Goal: Task Accomplishment & Management: Complete application form

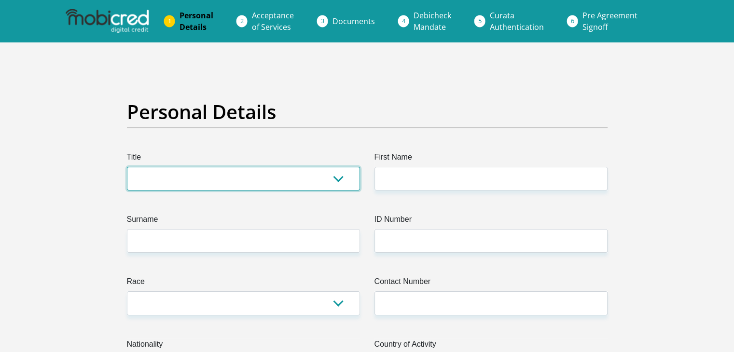
click at [226, 178] on select "Mr Ms Mrs Dr [PERSON_NAME]" at bounding box center [243, 179] width 233 height 24
select select "Ms"
click at [127, 167] on select "Mr Ms Mrs Dr [PERSON_NAME]" at bounding box center [243, 179] width 233 height 24
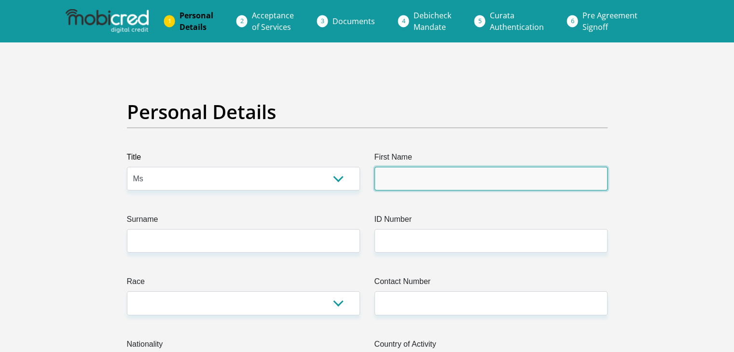
click at [394, 180] on input "First Name" at bounding box center [491, 179] width 233 height 24
type input "MmatsatsiMargaretteMasego"
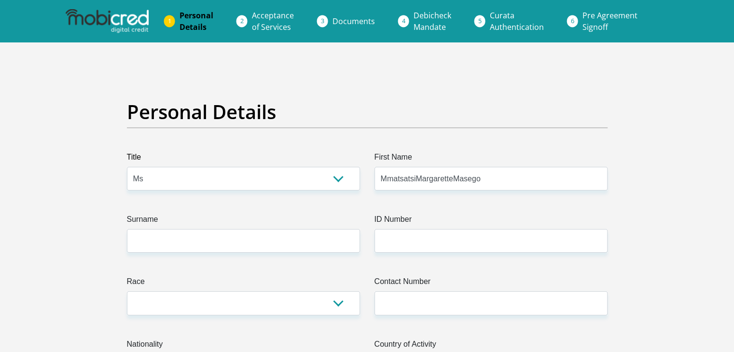
type input "Mabetwa"
select select "ZAF"
type input "[PERSON_NAME]"
type input "[GEOGRAPHIC_DATA]"
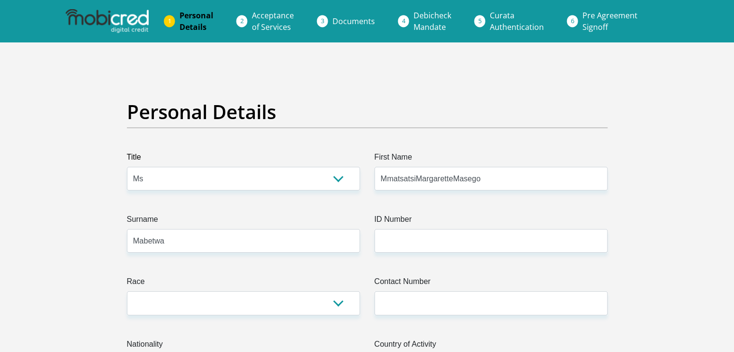
type input "[GEOGRAPHIC_DATA]"
type input "0152"
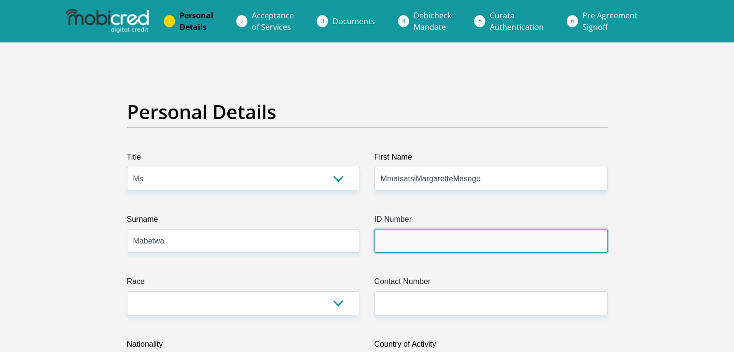
click at [500, 233] on input "ID Number" at bounding box center [491, 241] width 233 height 24
type input "0207020383080"
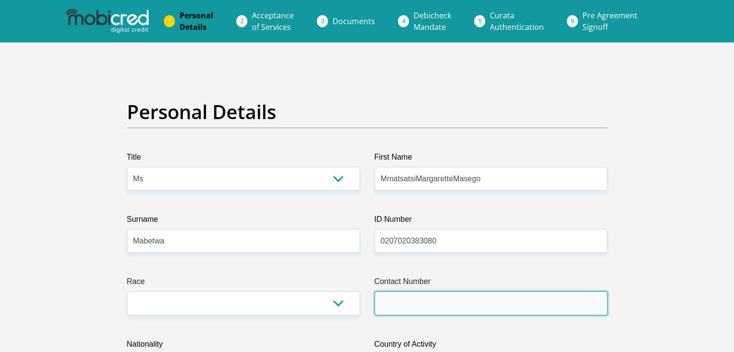
click at [458, 298] on input "Contact Number" at bounding box center [491, 304] width 233 height 24
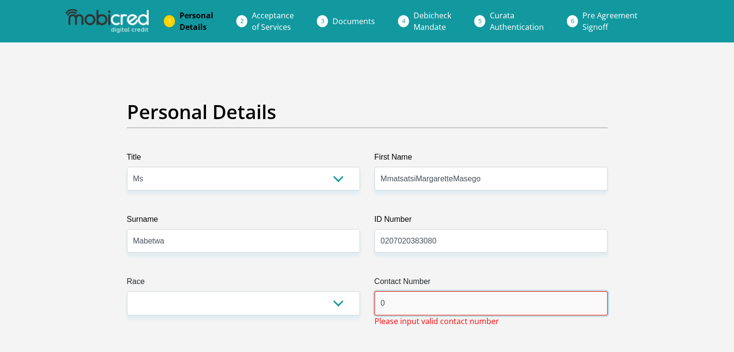
type input "0791496264"
type input "Khayalethu Student Residence"
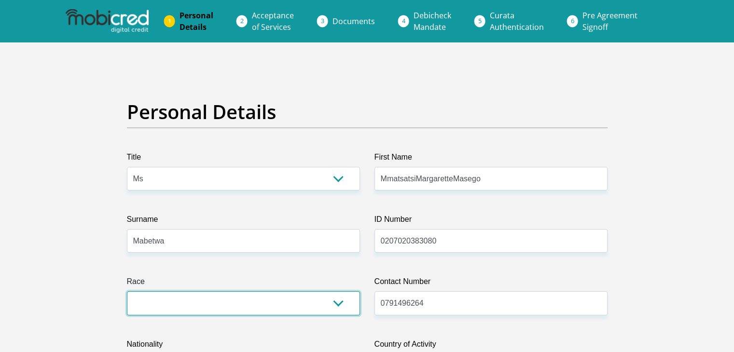
click at [291, 313] on select "Black Coloured Indian White Other" at bounding box center [243, 304] width 233 height 24
select select "1"
click at [127, 292] on select "Black Coloured Indian White Other" at bounding box center [243, 304] width 233 height 24
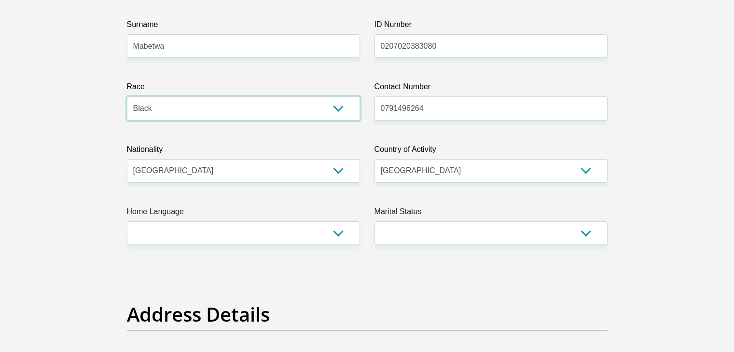
scroll to position [199, 0]
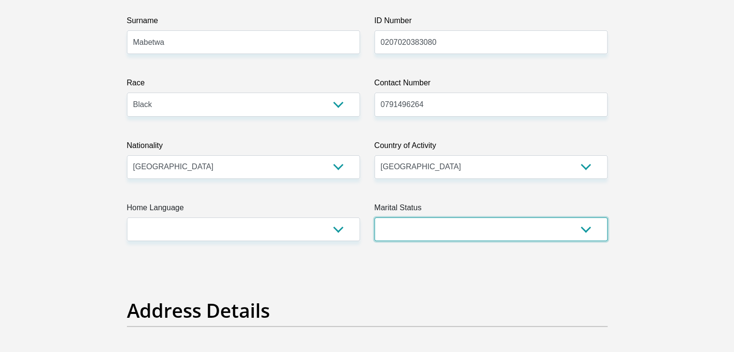
click at [445, 225] on select "Married ANC Single Divorced Widowed Married COP or Customary Law" at bounding box center [491, 230] width 233 height 24
select select "2"
click at [375, 218] on select "Married ANC Single Divorced Widowed Married COP or Customary Law" at bounding box center [491, 230] width 233 height 24
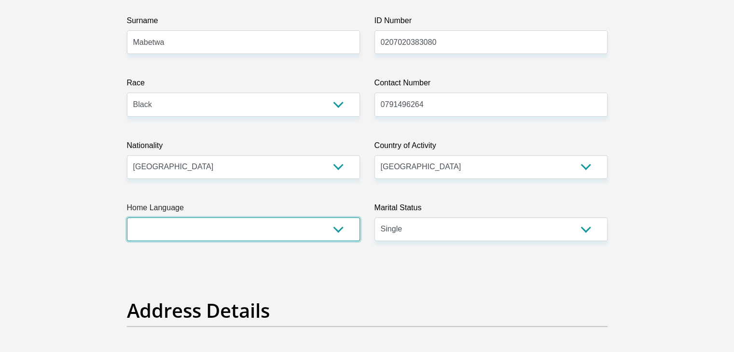
click at [278, 228] on select "Afrikaans English Sepedi South Ndebele Southern Sotho Swati Tsonga Tswana Venda…" at bounding box center [243, 230] width 233 height 24
select select "tsn"
click at [127, 218] on select "Afrikaans English Sepedi South Ndebele Southern Sotho Swati Tsonga Tswana Venda…" at bounding box center [243, 230] width 233 height 24
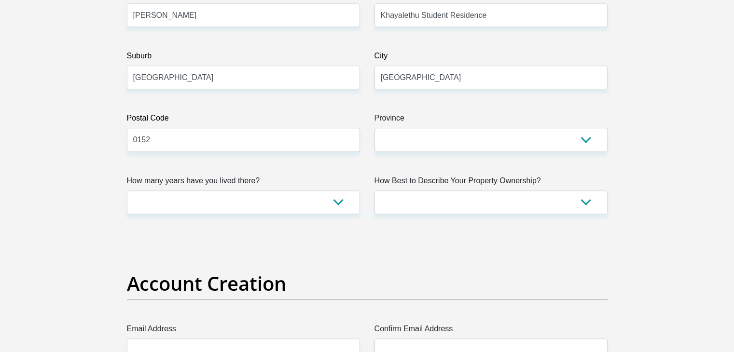
scroll to position [574, 0]
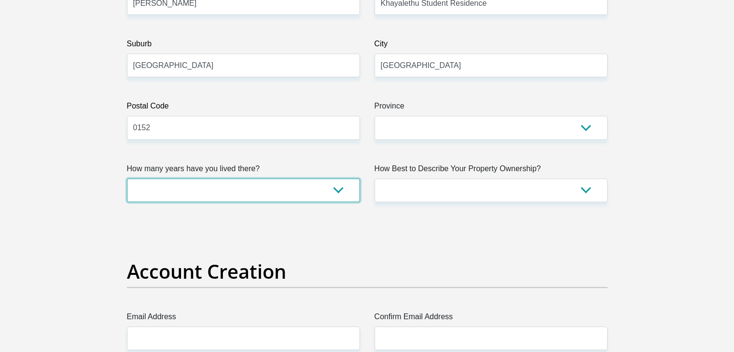
click at [346, 192] on select "less than 1 year 1-3 years 3-5 years 5+ years" at bounding box center [243, 191] width 233 height 24
select select "5"
click at [127, 179] on select "less than 1 year 1-3 years 3-5 years 5+ years" at bounding box center [243, 191] width 233 height 24
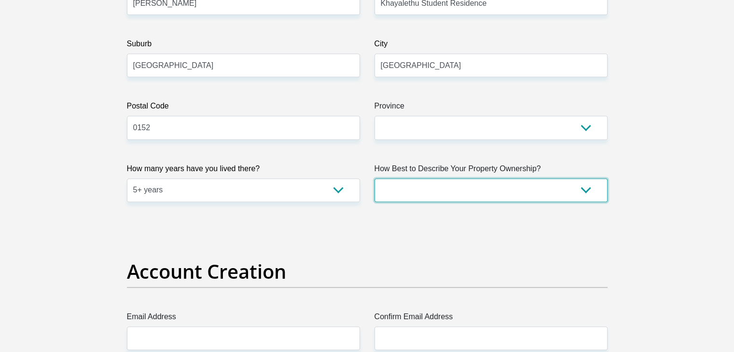
click at [439, 187] on select "Owned Rented Family Owned Company Dwelling" at bounding box center [491, 191] width 233 height 24
select select "Rented"
click at [375, 179] on select "Owned Rented Family Owned Company Dwelling" at bounding box center [491, 191] width 233 height 24
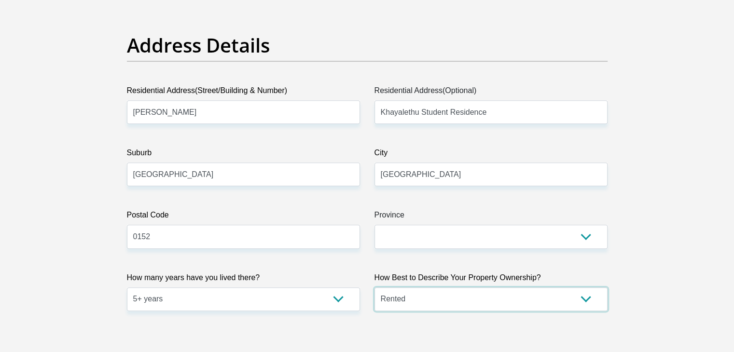
scroll to position [468, 0]
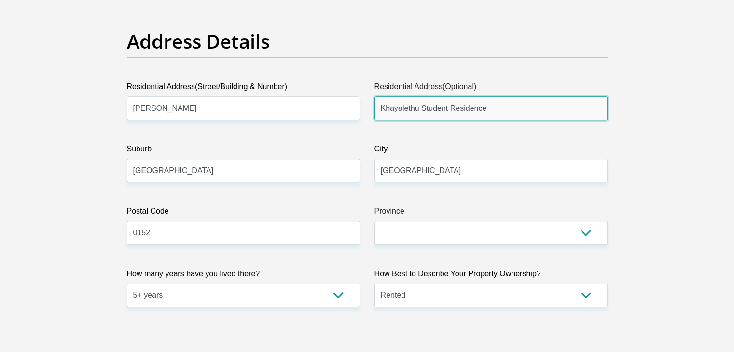
click at [545, 108] on input "Khayalethu Student Residence" at bounding box center [491, 109] width 233 height 24
type input "Soshanguve"
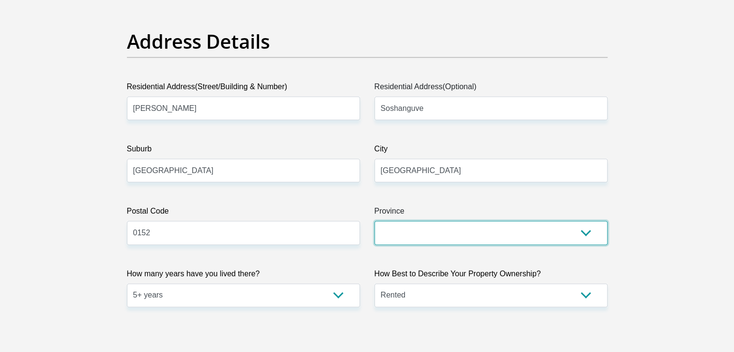
click at [558, 231] on select "Eastern Cape Free State [GEOGRAPHIC_DATA] [GEOGRAPHIC_DATA][DATE] [GEOGRAPHIC_D…" at bounding box center [491, 233] width 233 height 24
select select "Gauteng"
click at [375, 221] on select "Eastern Cape Free State [GEOGRAPHIC_DATA] [GEOGRAPHIC_DATA][DATE] [GEOGRAPHIC_D…" at bounding box center [491, 233] width 233 height 24
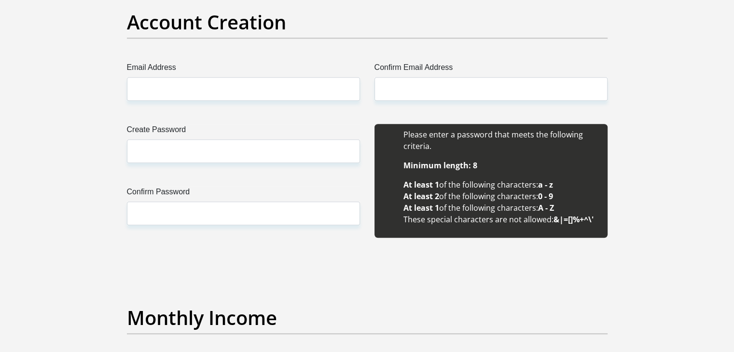
scroll to position [831, 0]
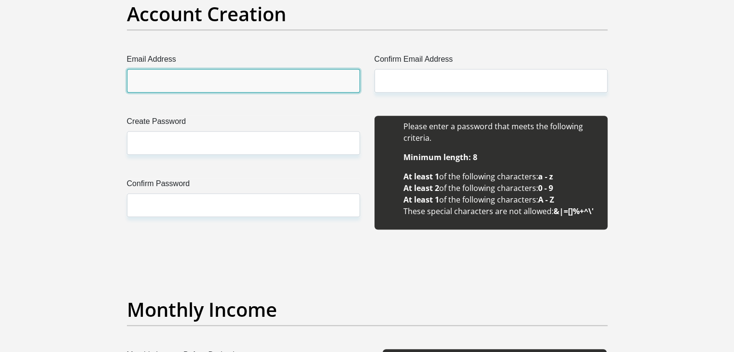
click at [332, 83] on input "Email Address" at bounding box center [243, 81] width 233 height 24
type input "[EMAIL_ADDRESS][DOMAIN_NAME]"
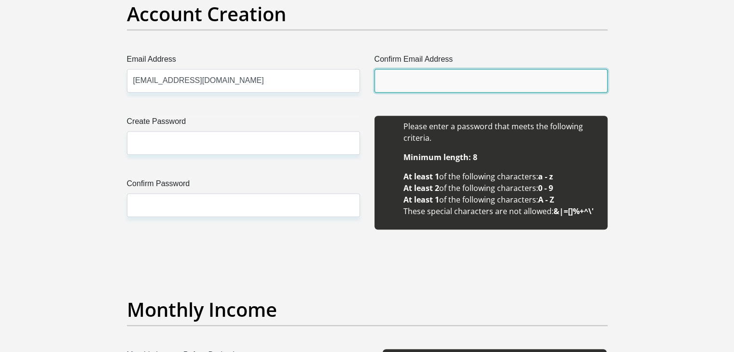
type input "[EMAIL_ADDRESS][DOMAIN_NAME]"
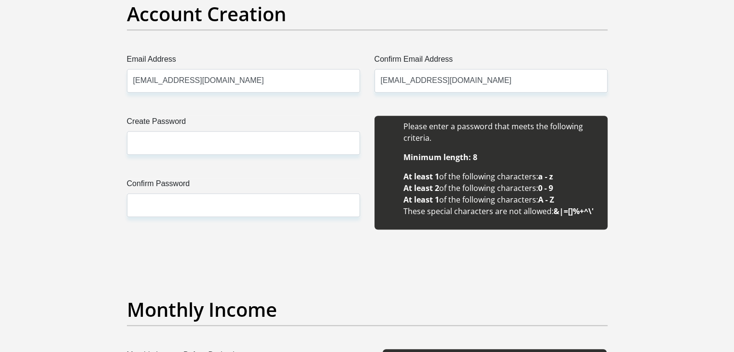
type input "Mmatsatsi [PERSON_NAME]"
type input "Mabetwa"
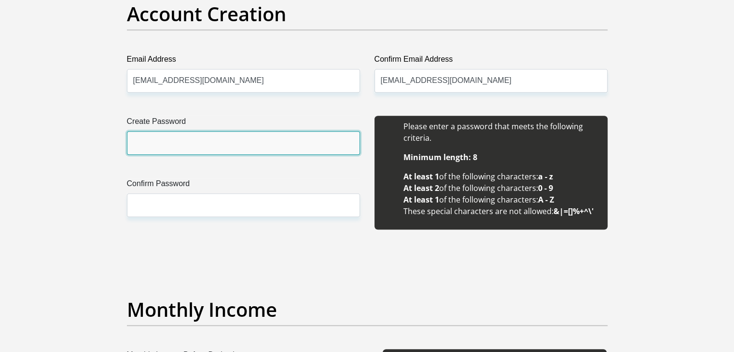
click at [267, 141] on input "Create Password" at bounding box center [243, 143] width 233 height 24
type input "Matlhogonolo.11"
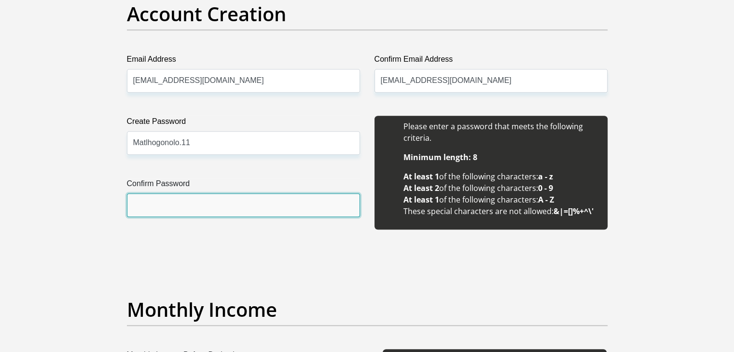
click at [209, 203] on input "Confirm Password" at bounding box center [243, 206] width 233 height 24
type input "Matlhogonolo.11"
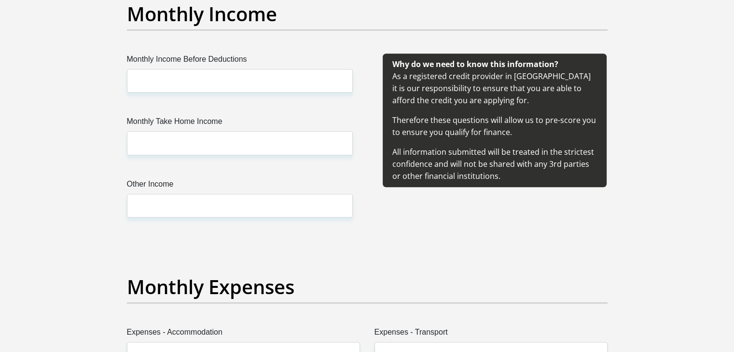
scroll to position [1131, 0]
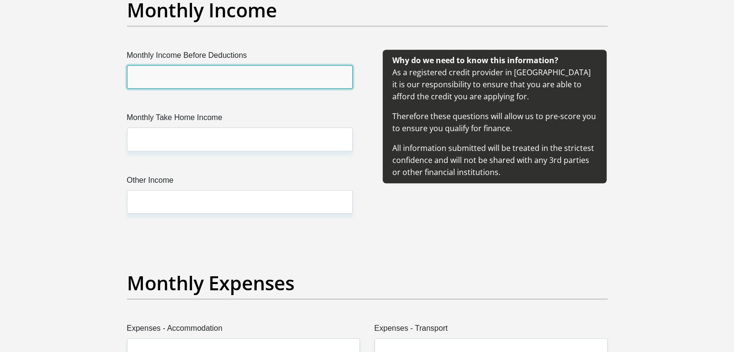
click at [266, 67] on input "Monthly Income Before Deductions" at bounding box center [240, 77] width 226 height 24
type input "4200"
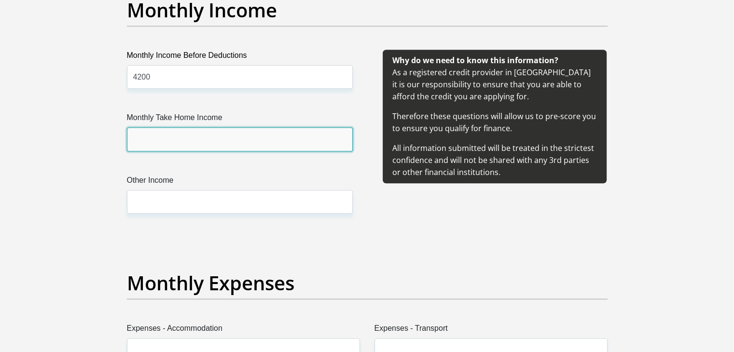
click at [187, 134] on input "Monthly Take Home Income" at bounding box center [240, 139] width 226 height 24
type input "3500"
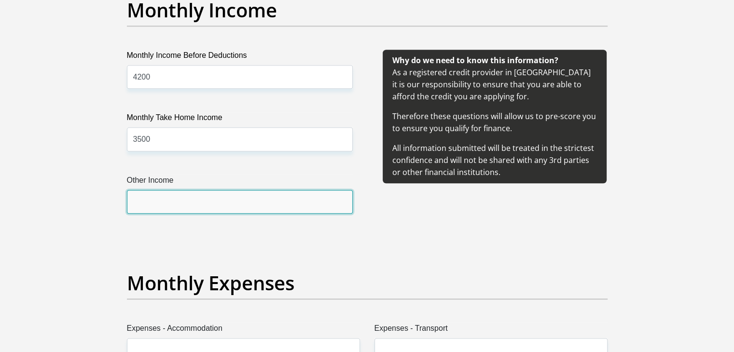
click at [171, 200] on input "Other Income" at bounding box center [240, 202] width 226 height 24
type input "1600"
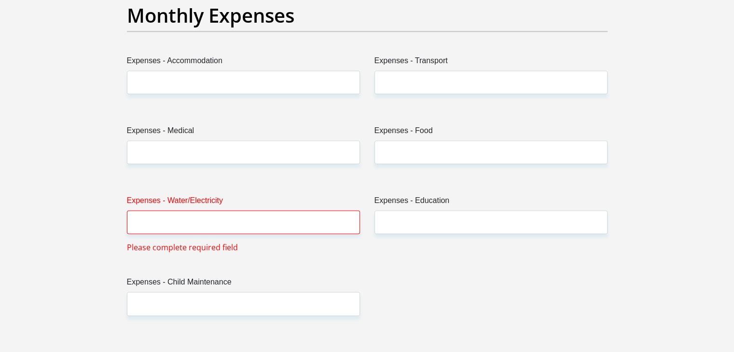
scroll to position [1419, 0]
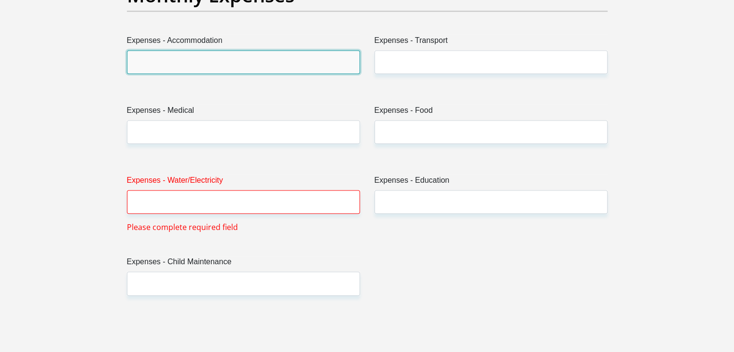
click at [323, 66] on input "Expenses - Accommodation" at bounding box center [243, 62] width 233 height 24
type input "800"
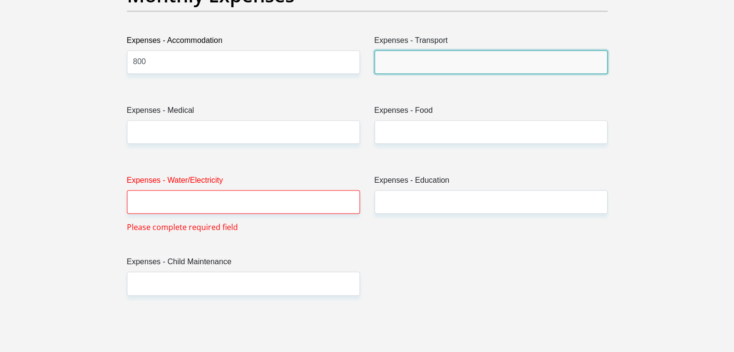
click at [471, 51] on input "Expenses - Transport" at bounding box center [491, 62] width 233 height 24
type input "00"
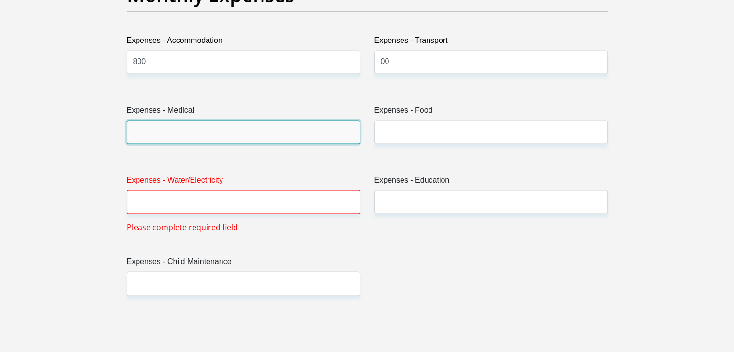
click at [262, 128] on input "Expenses - Medical" at bounding box center [243, 132] width 233 height 24
type input "00"
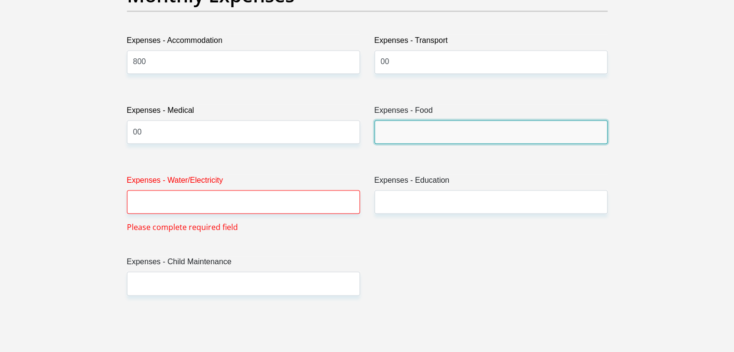
click at [500, 129] on input "Expenses - Food" at bounding box center [491, 132] width 233 height 24
type input "500"
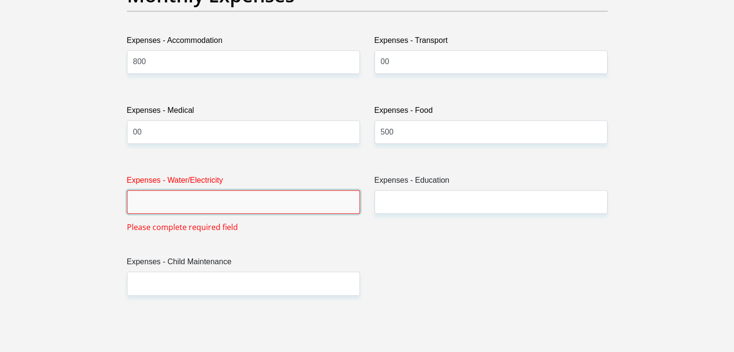
click at [298, 201] on input "Expenses - Water/Electricity" at bounding box center [243, 202] width 233 height 24
click at [232, 210] on input "Expenses - Water/Electricity" at bounding box center [243, 202] width 233 height 24
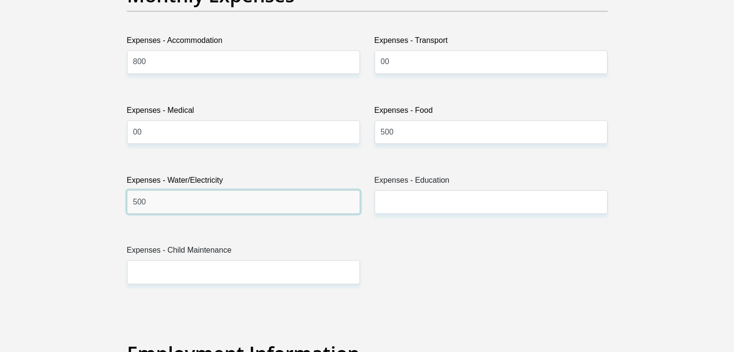
type input "500"
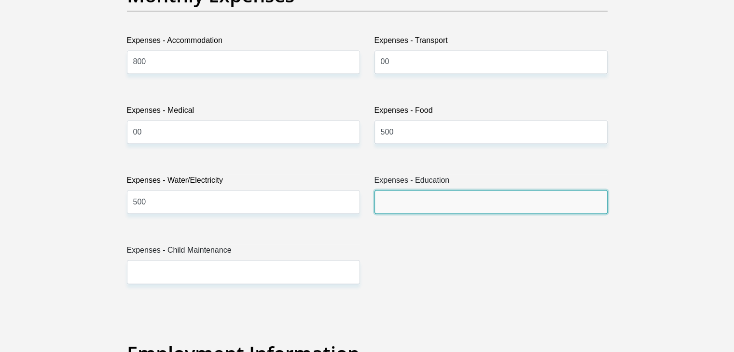
click at [408, 199] on input "Expenses - Education" at bounding box center [491, 202] width 233 height 24
type input "00"
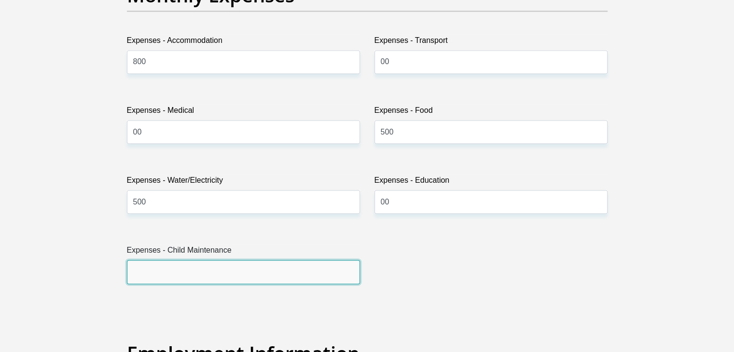
click at [306, 275] on input "Expenses - Child Maintenance" at bounding box center [243, 272] width 233 height 24
type input "00"
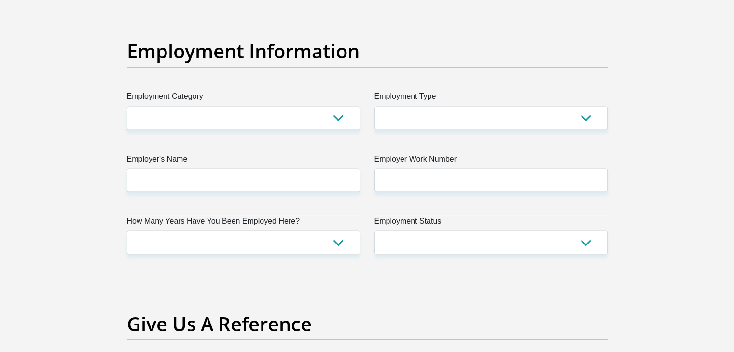
scroll to position [1742, 0]
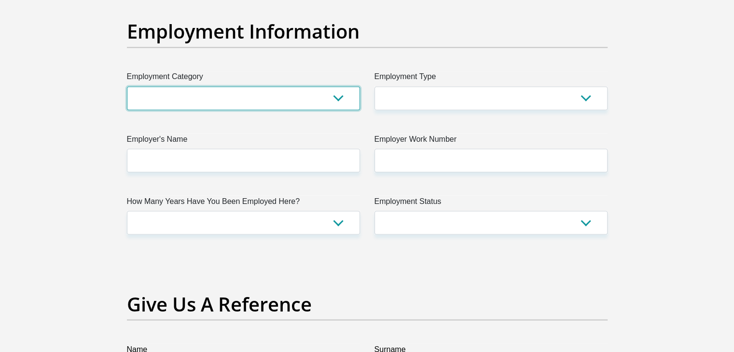
click at [301, 92] on select "AGRICULTURE ALCOHOL & TOBACCO CONSTRUCTION MATERIALS METALLURGY EQUIPMENT FOR R…" at bounding box center [243, 98] width 233 height 24
select select "44"
click at [127, 86] on select "AGRICULTURE ALCOHOL & TOBACCO CONSTRUCTION MATERIALS METALLURGY EQUIPMENT FOR R…" at bounding box center [243, 98] width 233 height 24
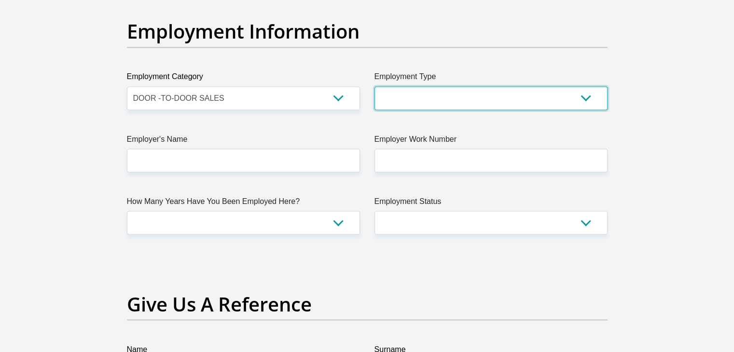
click at [450, 101] on select "College/Lecturer Craft Seller Creative Driver Executive Farmer Forces - Non Com…" at bounding box center [491, 98] width 233 height 24
select select "Outside Worker"
click at [375, 86] on select "College/Lecturer Craft Seller Creative Driver Executive Farmer Forces - Non Com…" at bounding box center [491, 98] width 233 height 24
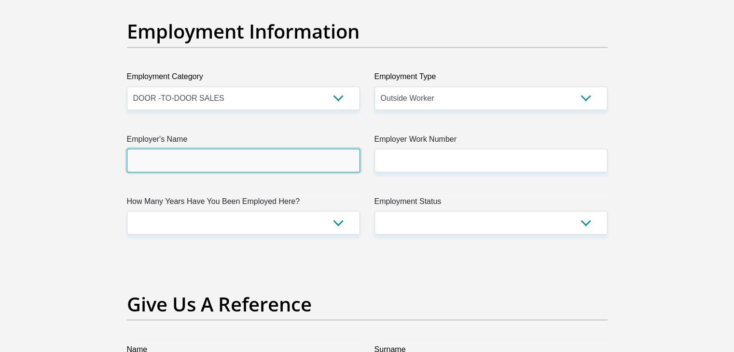
click at [293, 167] on input "Employer's Name" at bounding box center [243, 161] width 233 height 24
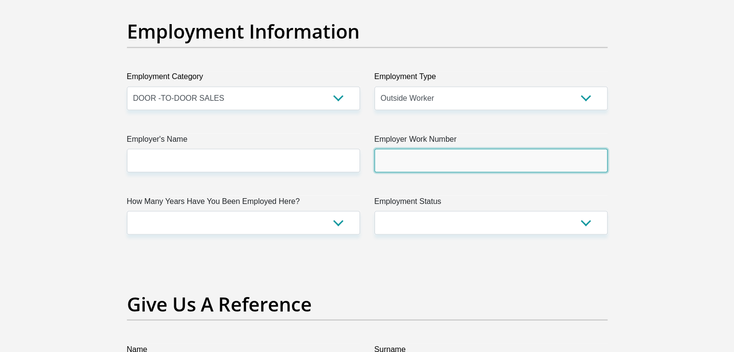
click at [409, 153] on input "Employer Work Number" at bounding box center [491, 161] width 233 height 24
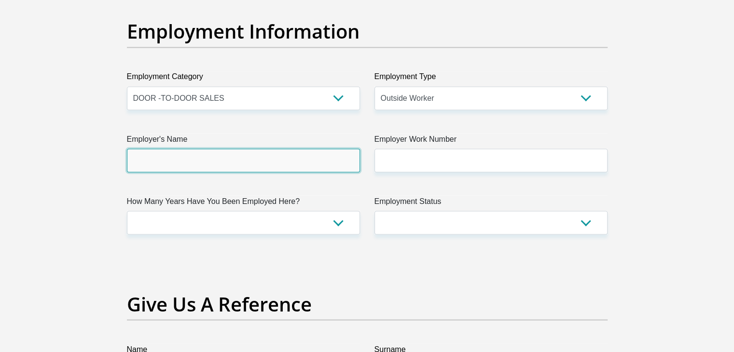
click at [291, 170] on input "Employer's Name" at bounding box center [243, 161] width 233 height 24
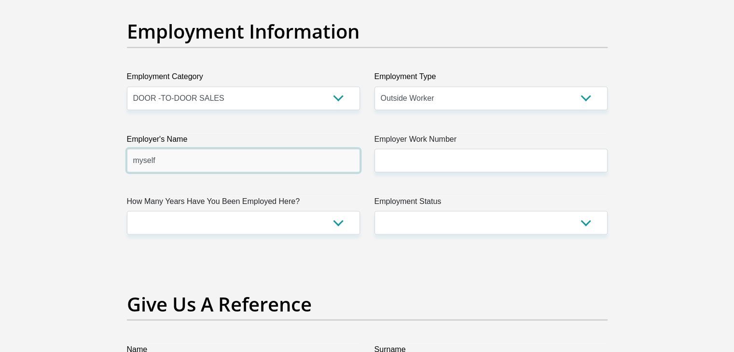
type input "myself"
click at [308, 93] on select "AGRICULTURE ALCOHOL & TOBACCO CONSTRUCTION MATERIALS METALLURGY EQUIPMENT FOR R…" at bounding box center [243, 98] width 233 height 24
click at [475, 345] on label "Surname" at bounding box center [491, 351] width 233 height 15
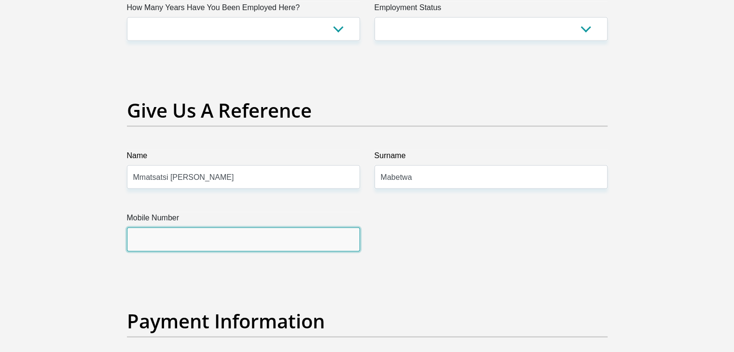
click at [294, 247] on input "Mobile Number" at bounding box center [243, 240] width 233 height 24
type input "0791496264"
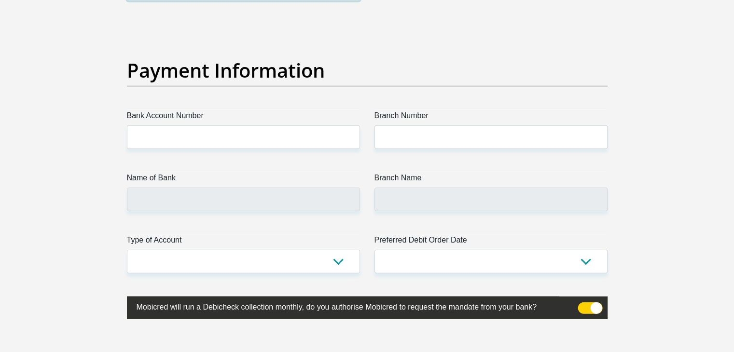
scroll to position [2194, 0]
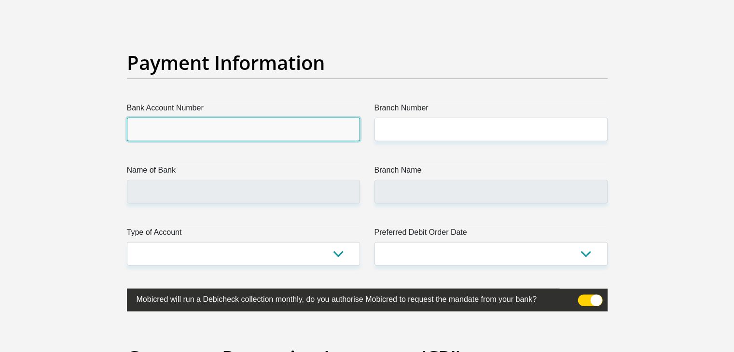
click at [342, 134] on input "Bank Account Number" at bounding box center [243, 130] width 233 height 24
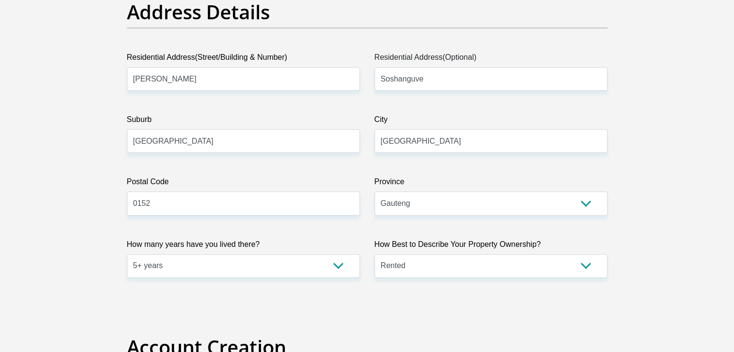
scroll to position [477, 0]
